Goal: Information Seeking & Learning: Find specific fact

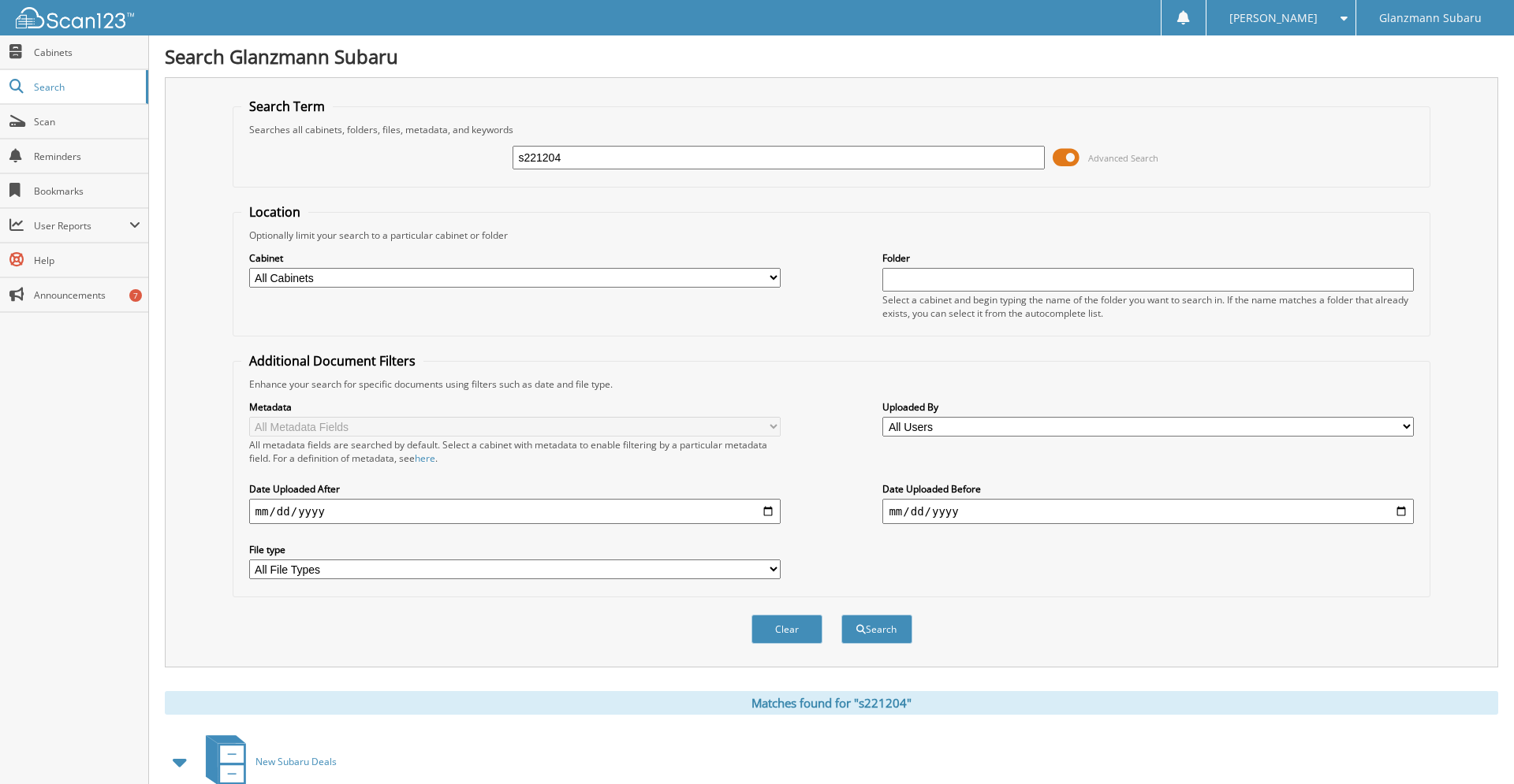
click at [589, 170] on input "s221204" at bounding box center [778, 158] width 532 height 24
type input "P36926"
click at [841, 615] on button "Search" at bounding box center [876, 630] width 71 height 29
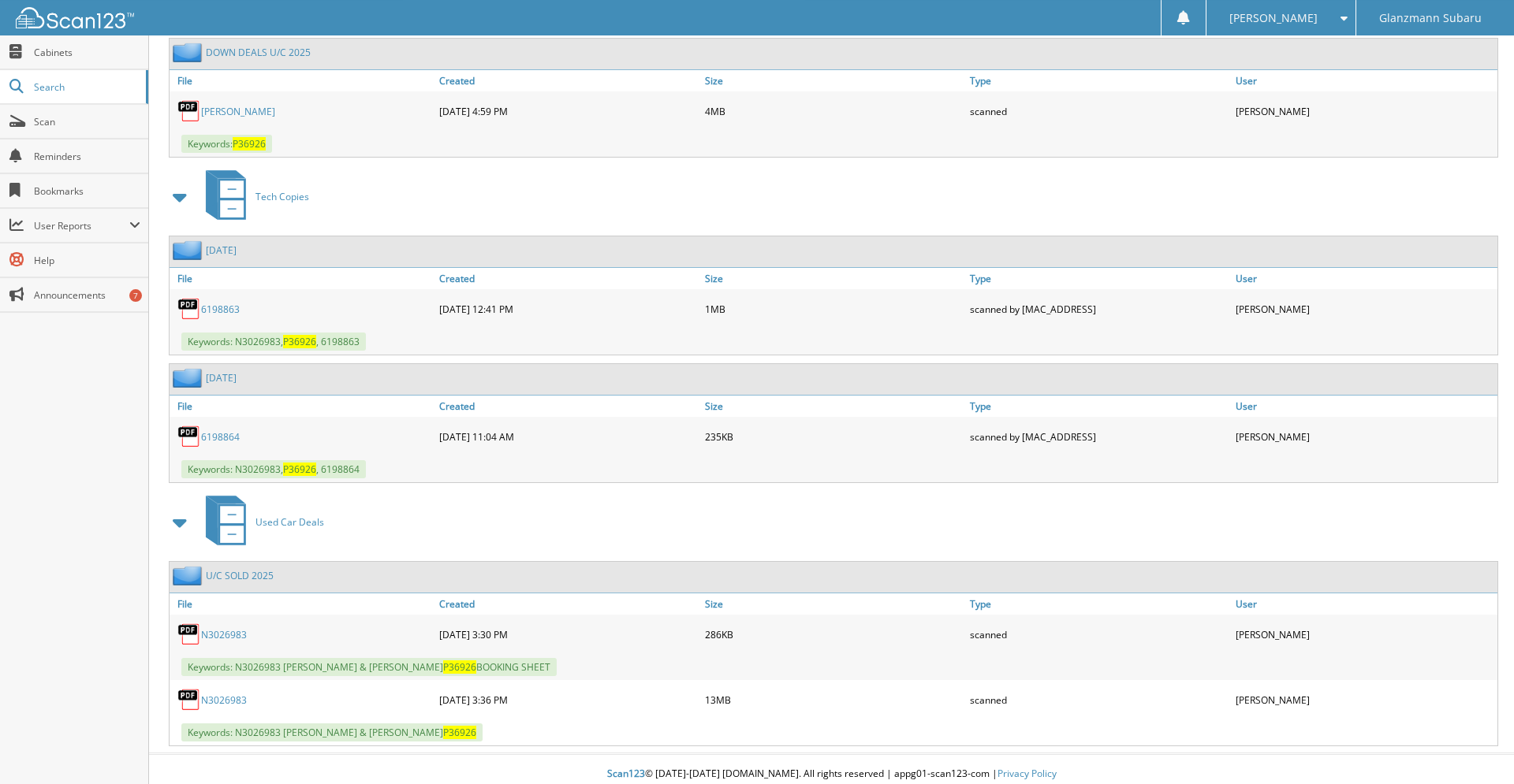
scroll to position [799, 0]
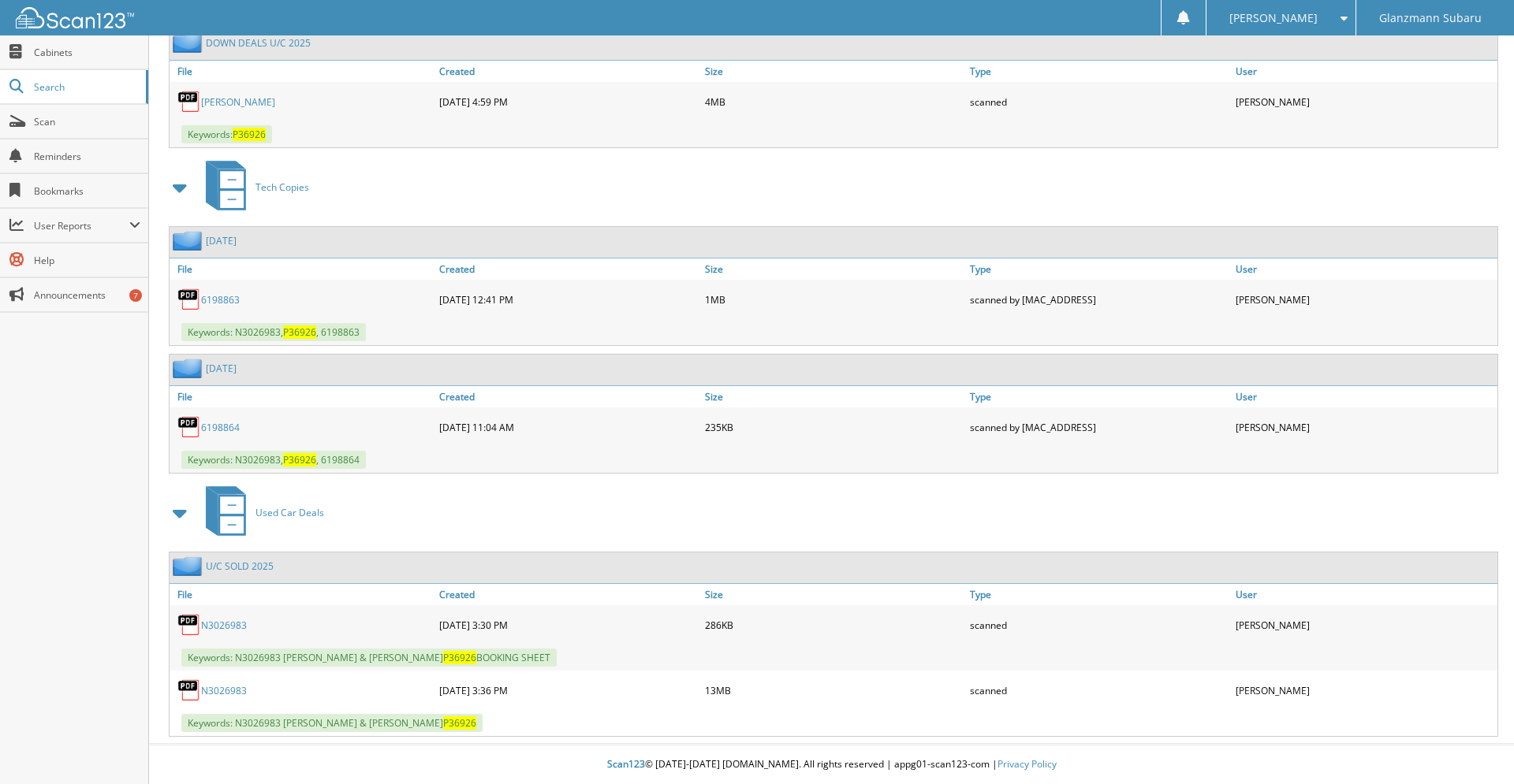
click at [226, 692] on link "N3026983" at bounding box center [224, 690] width 46 height 14
